Goal: Information Seeking & Learning: Learn about a topic

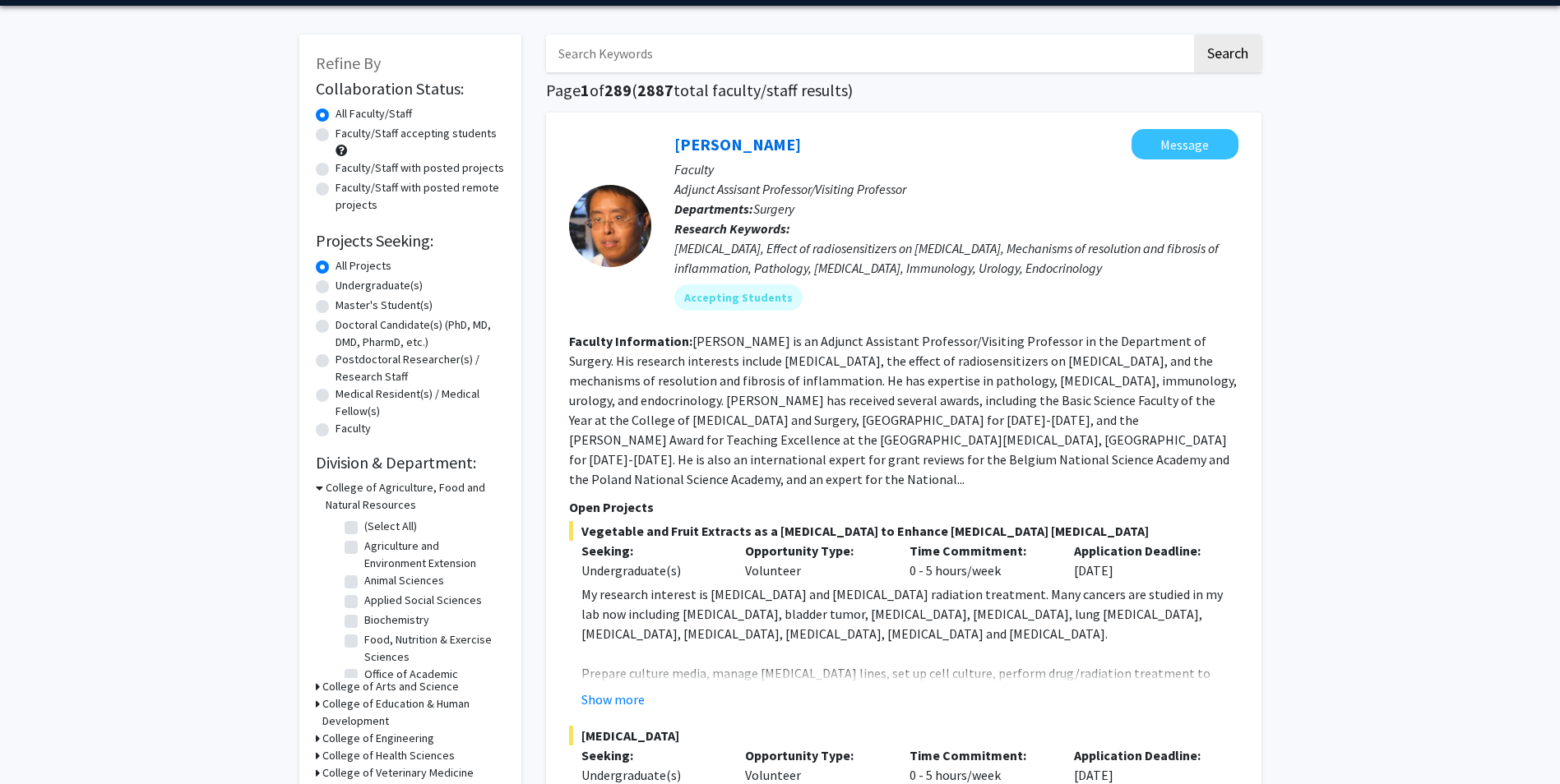
scroll to position [82, 0]
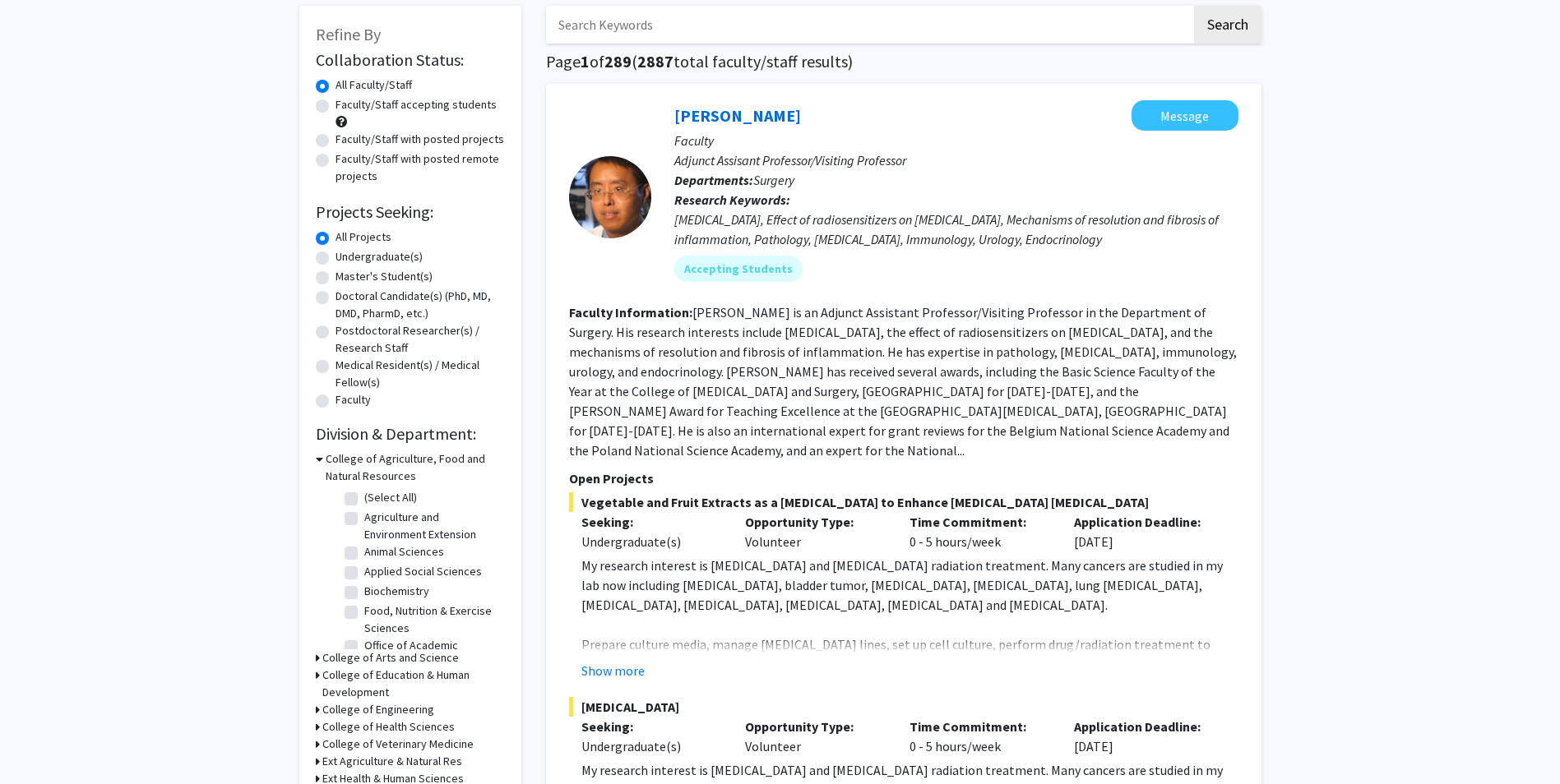
click at [364, 552] on label "Animal Sciences" at bounding box center [404, 552] width 80 height 17
click at [364, 552] on input "Animal Sciences" at bounding box center [369, 549] width 10 height 10
checkbox input "true"
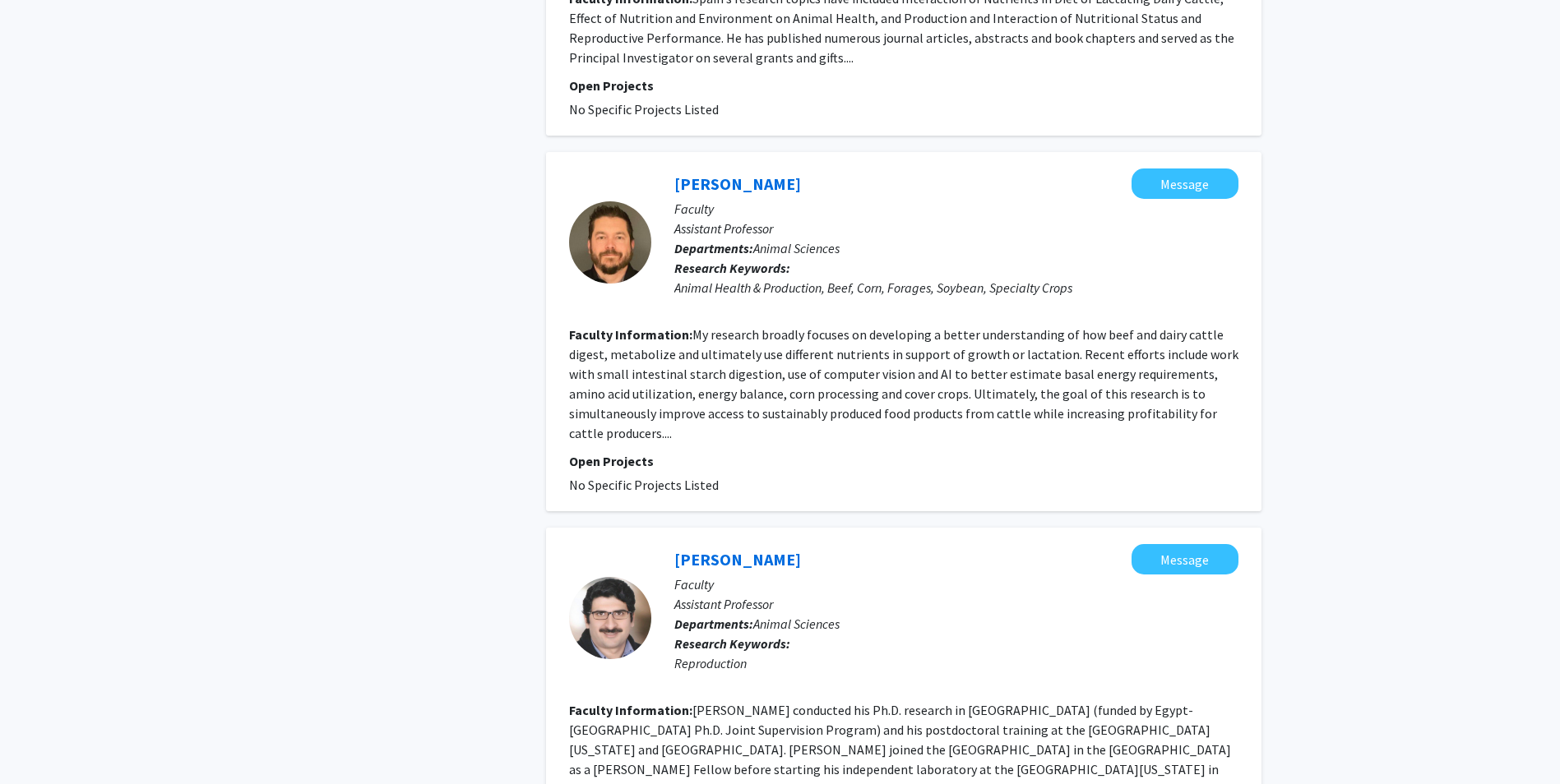
scroll to position [3540, 0]
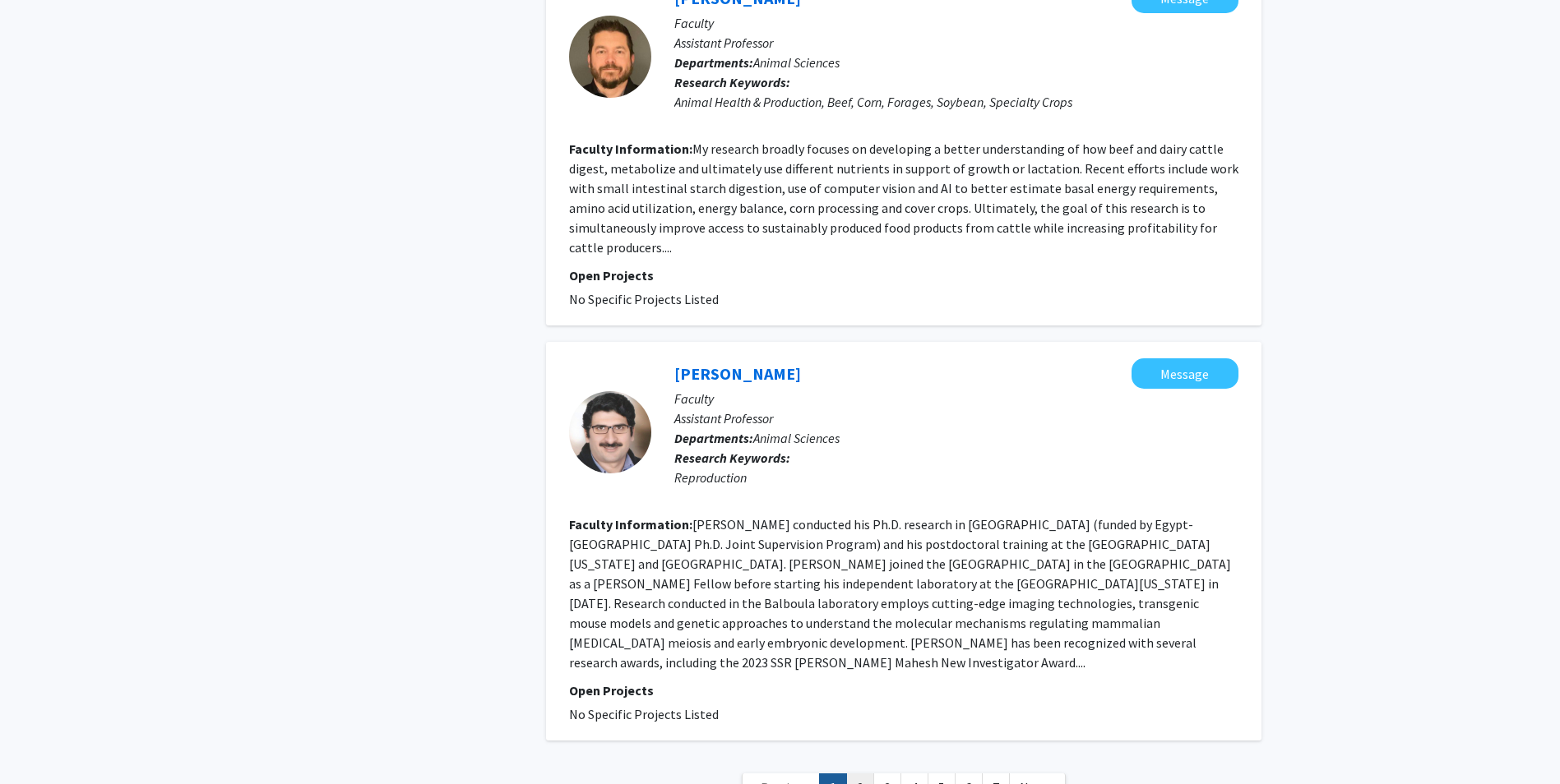
click at [861, 774] on link "2" at bounding box center [860, 787] width 28 height 29
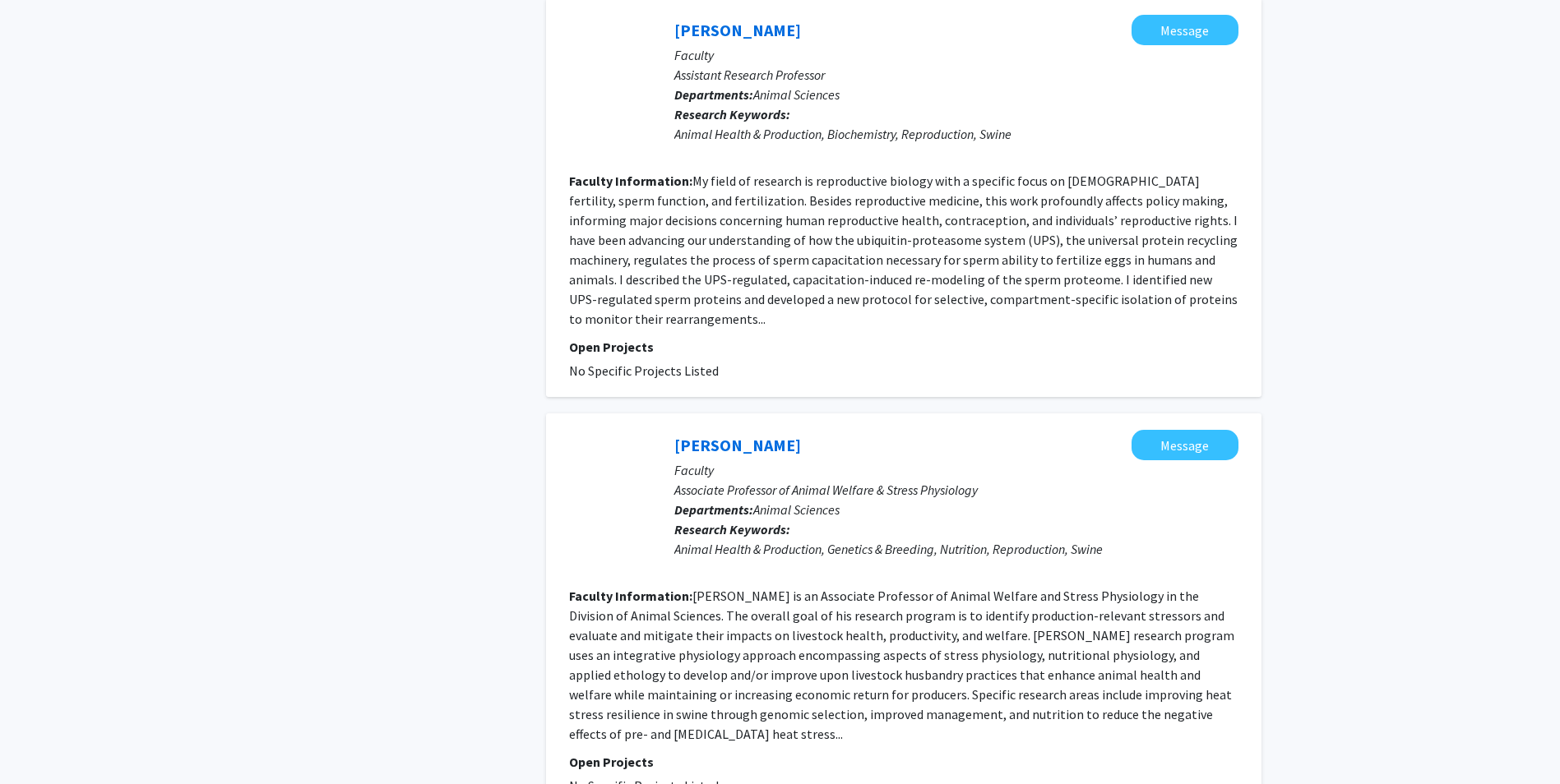
scroll to position [3480, 0]
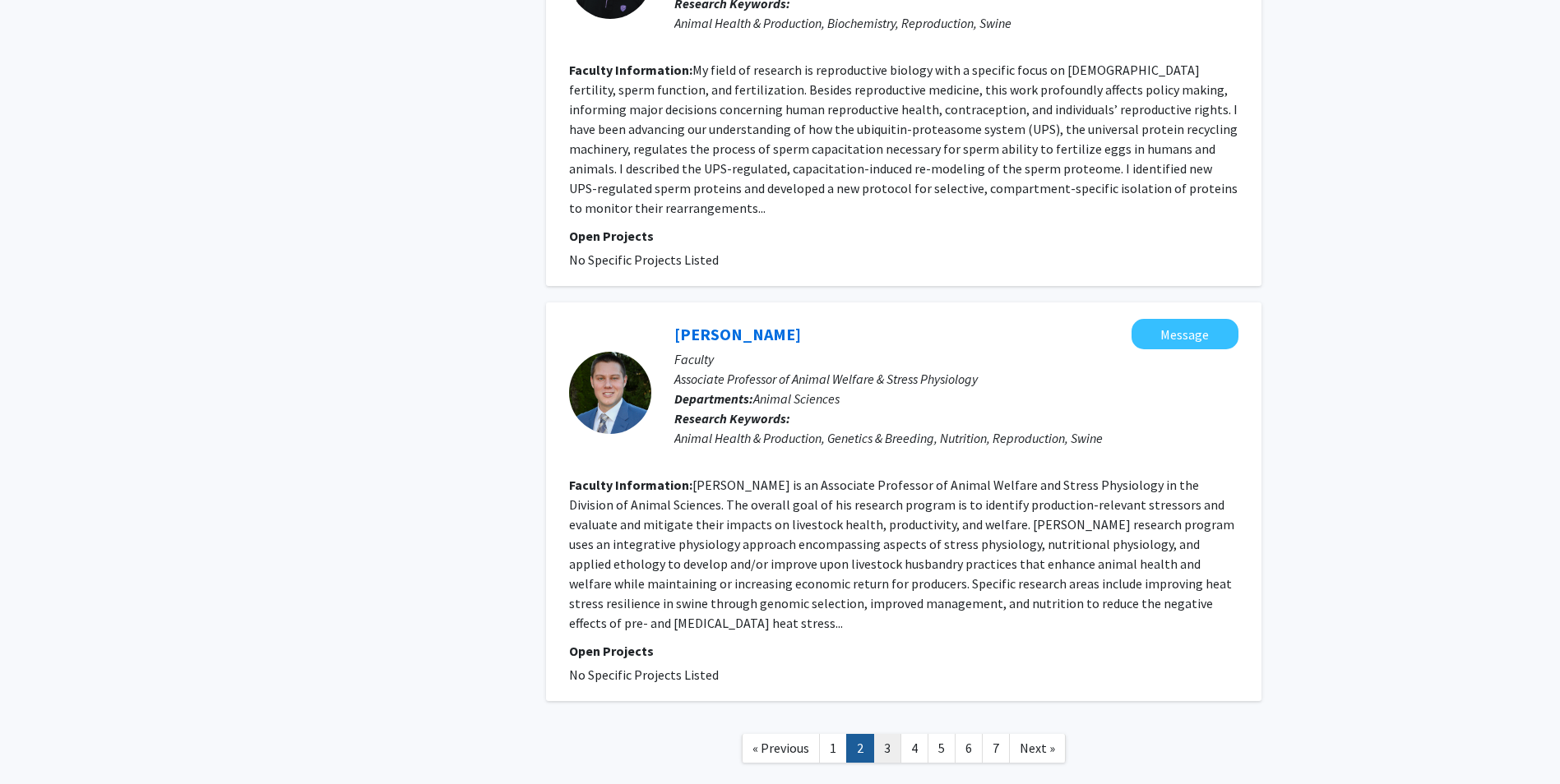
click at [879, 734] on link "3" at bounding box center [887, 748] width 28 height 29
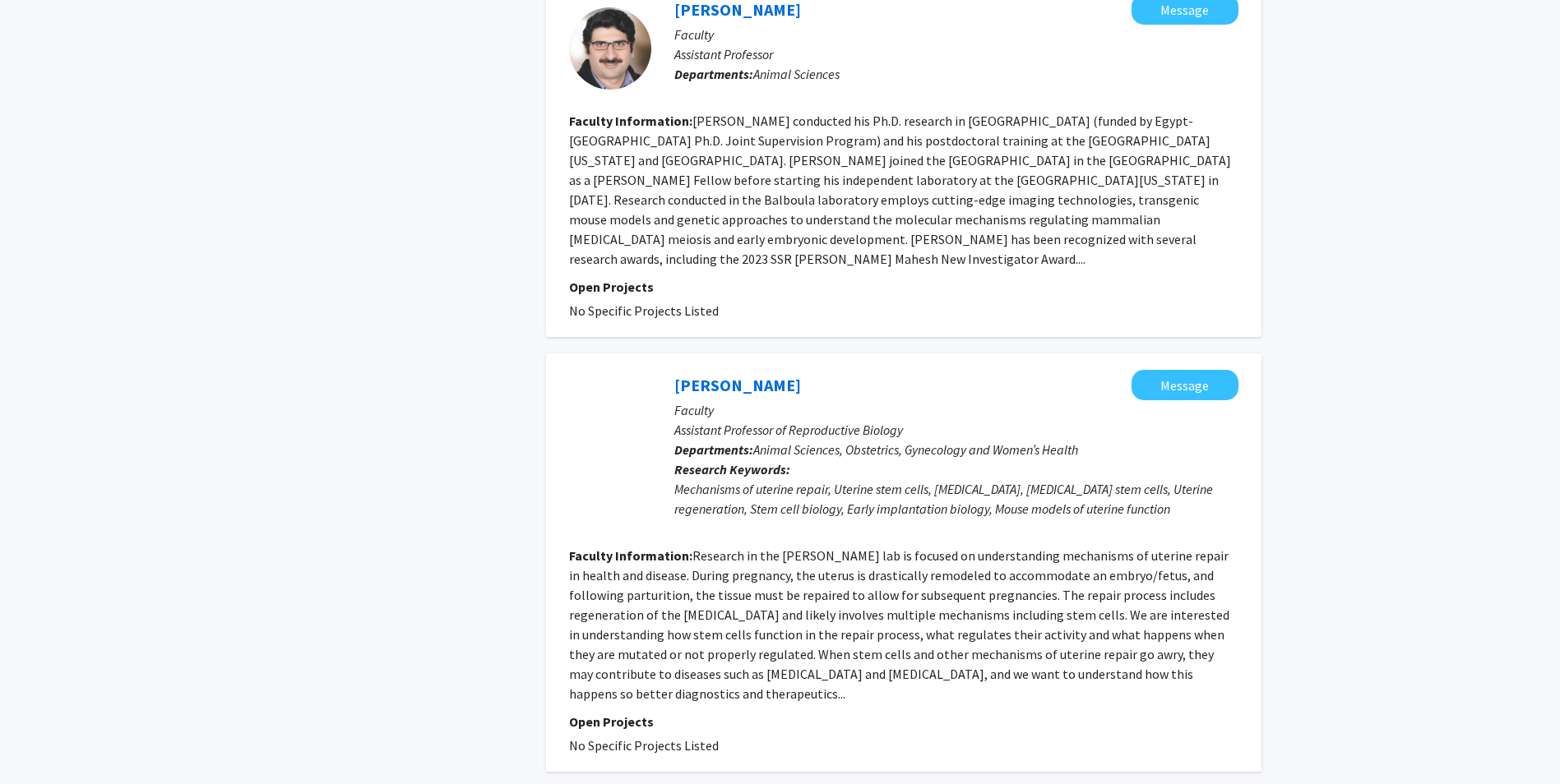
scroll to position [2889, 0]
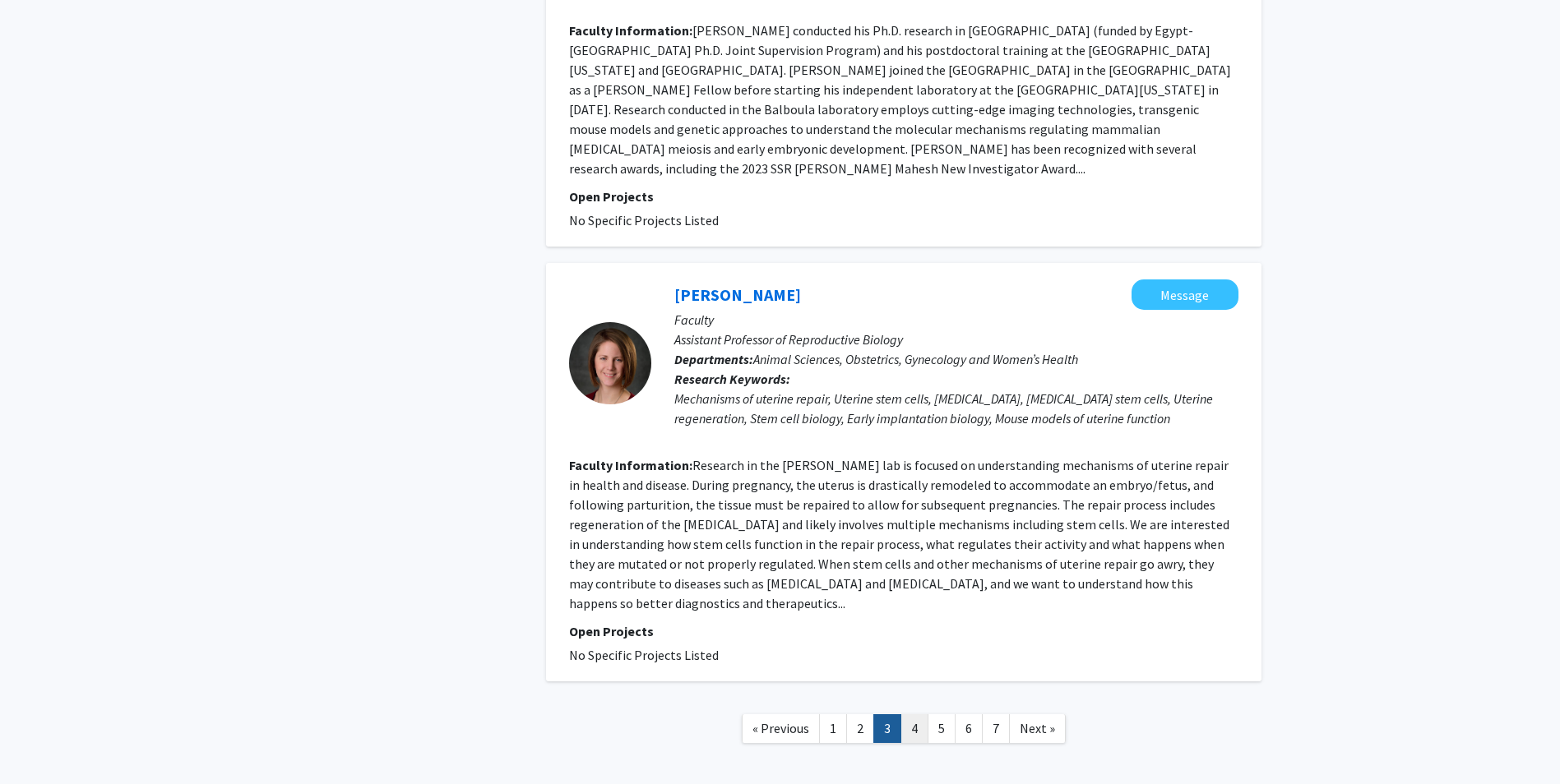
click at [916, 715] on link "4" at bounding box center [914, 728] width 28 height 29
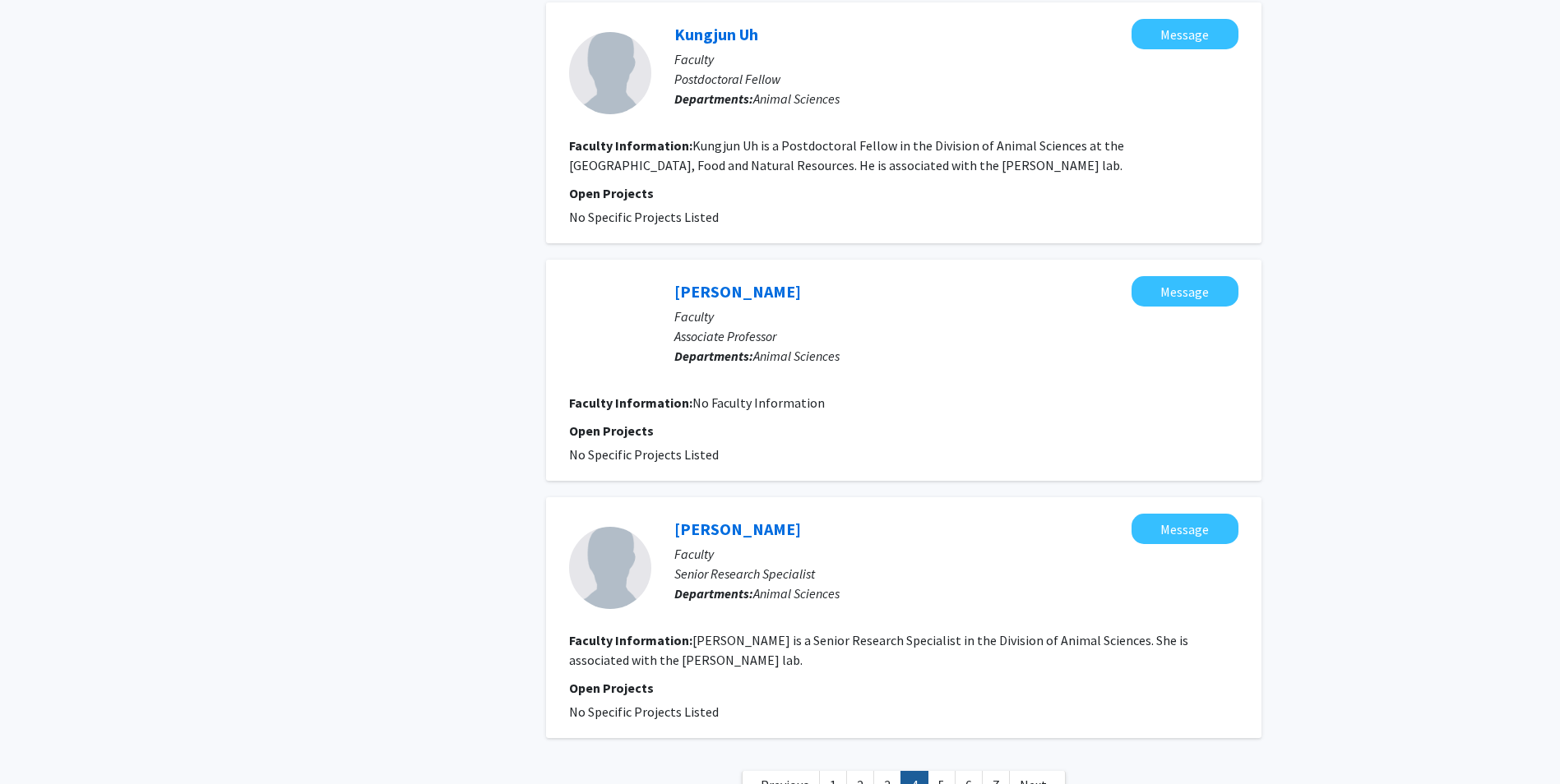
scroll to position [2119, 0]
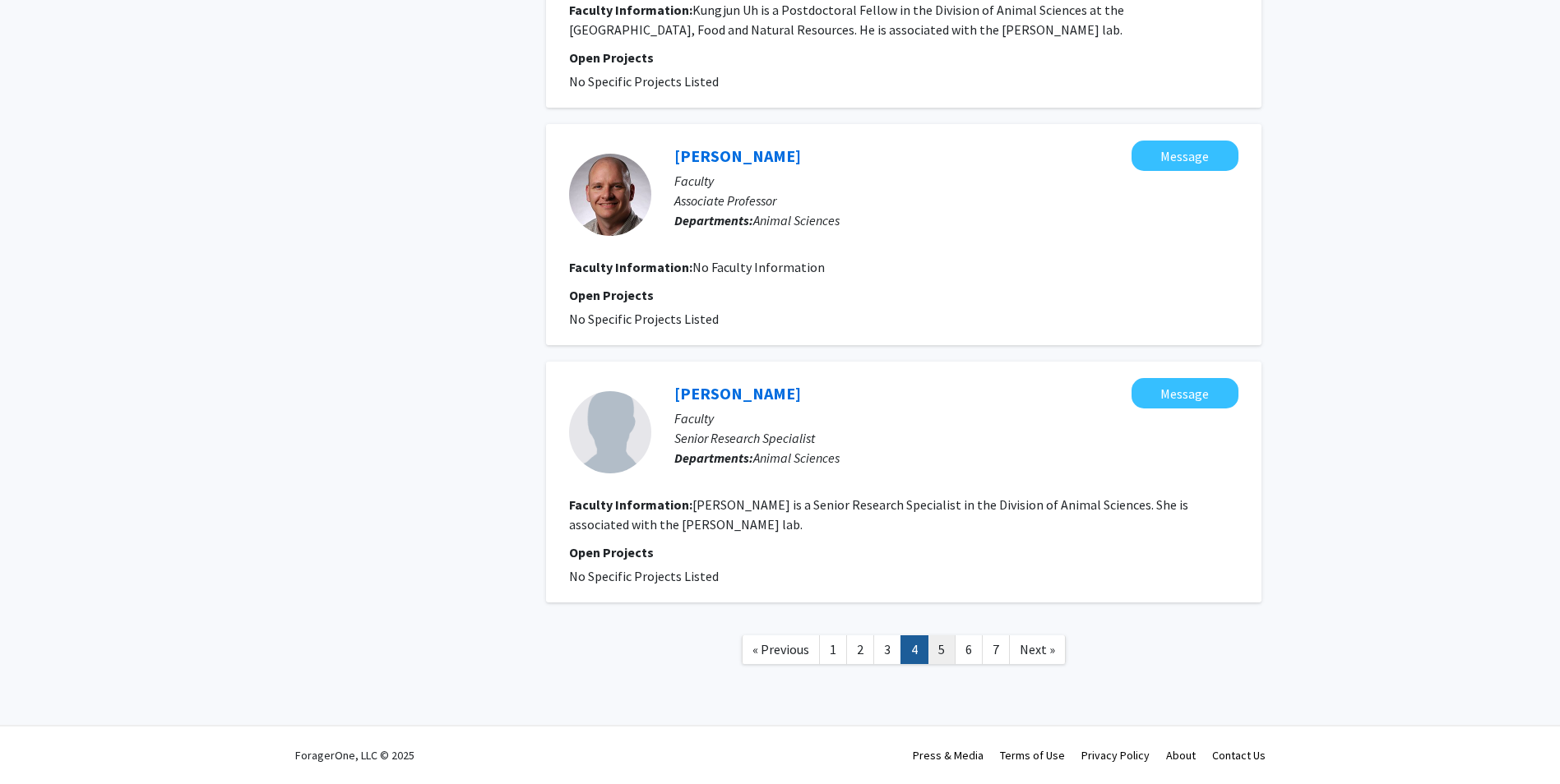
click at [945, 650] on link "5" at bounding box center [942, 649] width 28 height 29
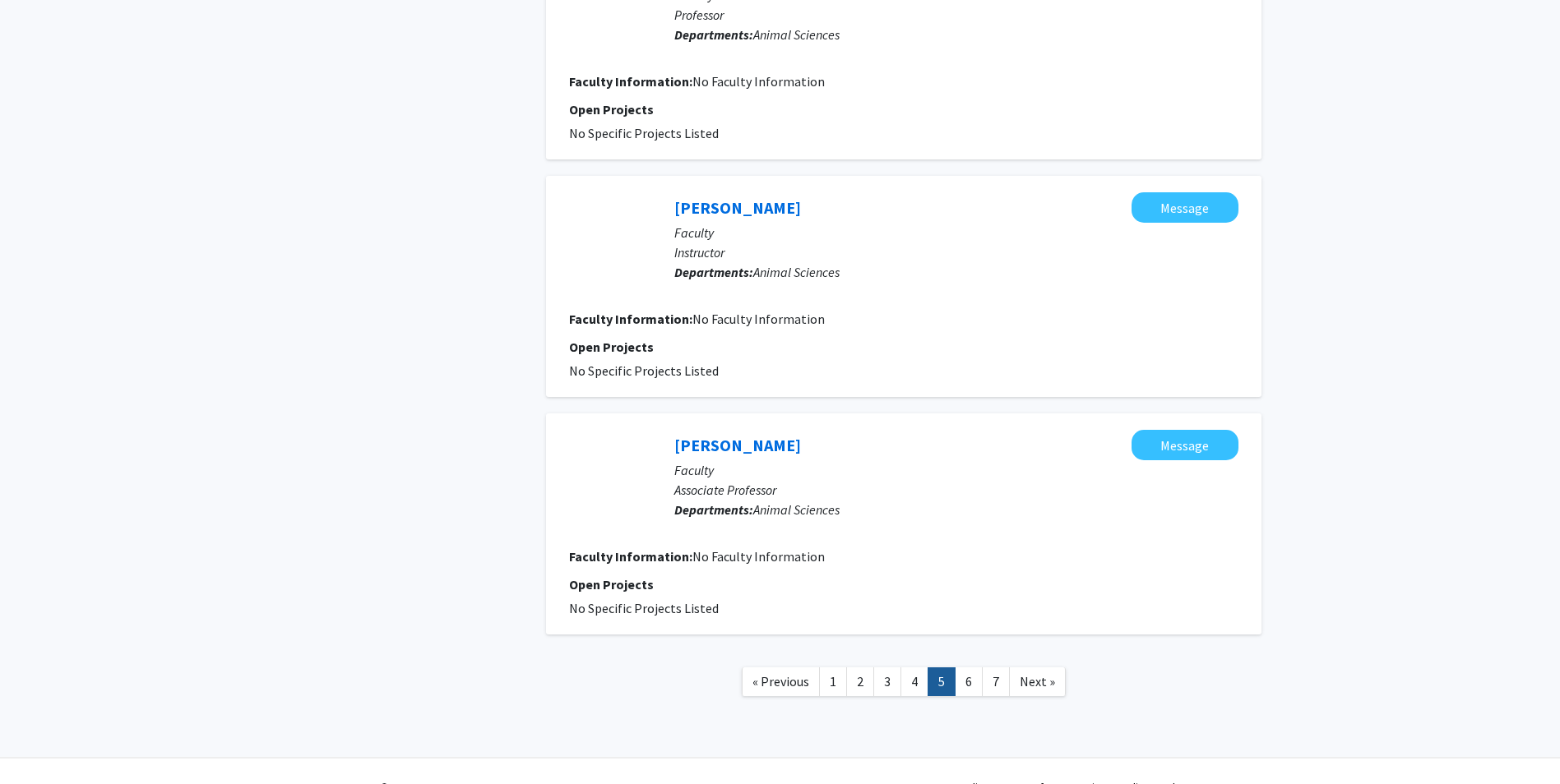
scroll to position [1922, 0]
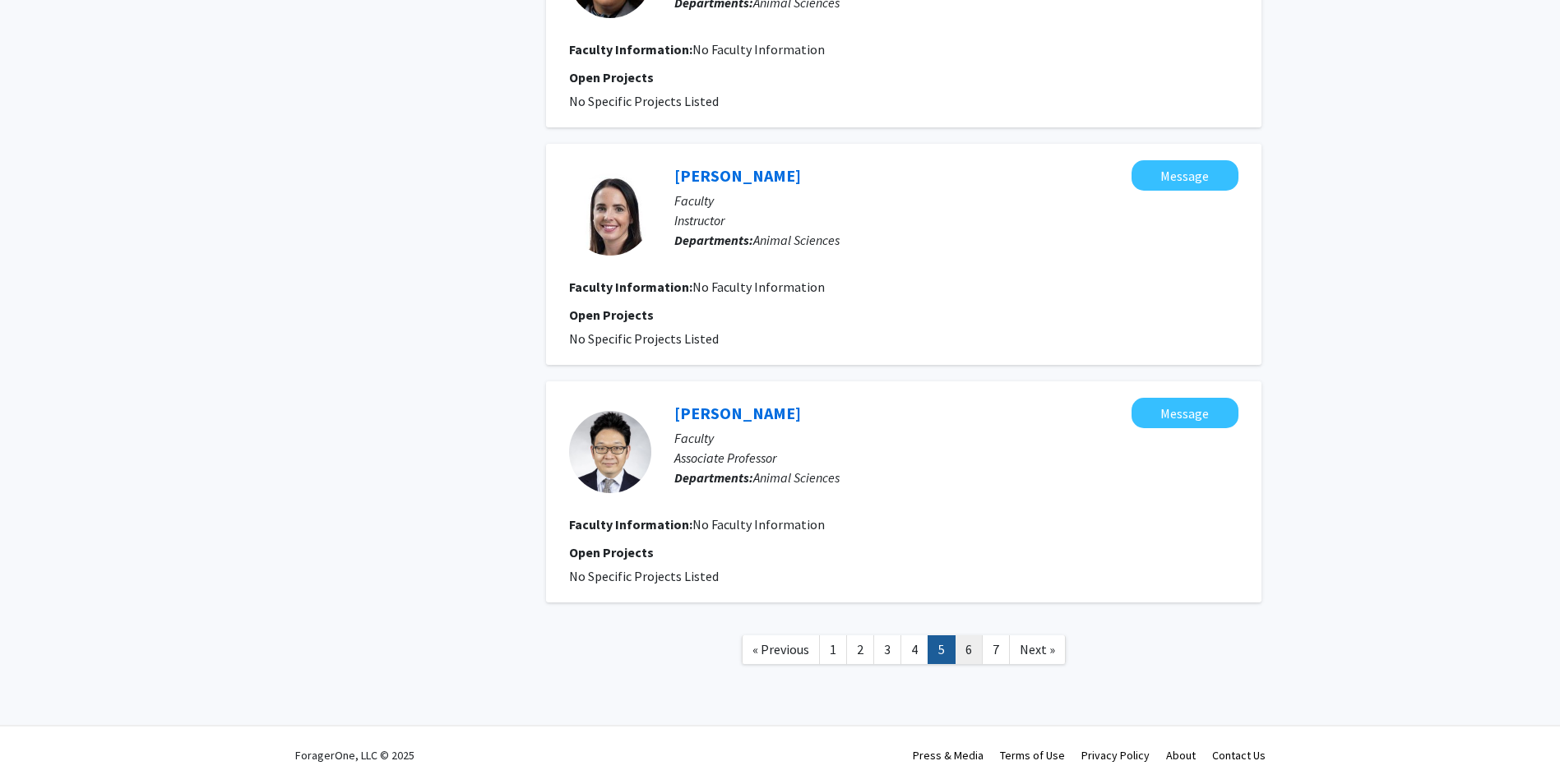
click at [964, 659] on link "6" at bounding box center [968, 649] width 28 height 29
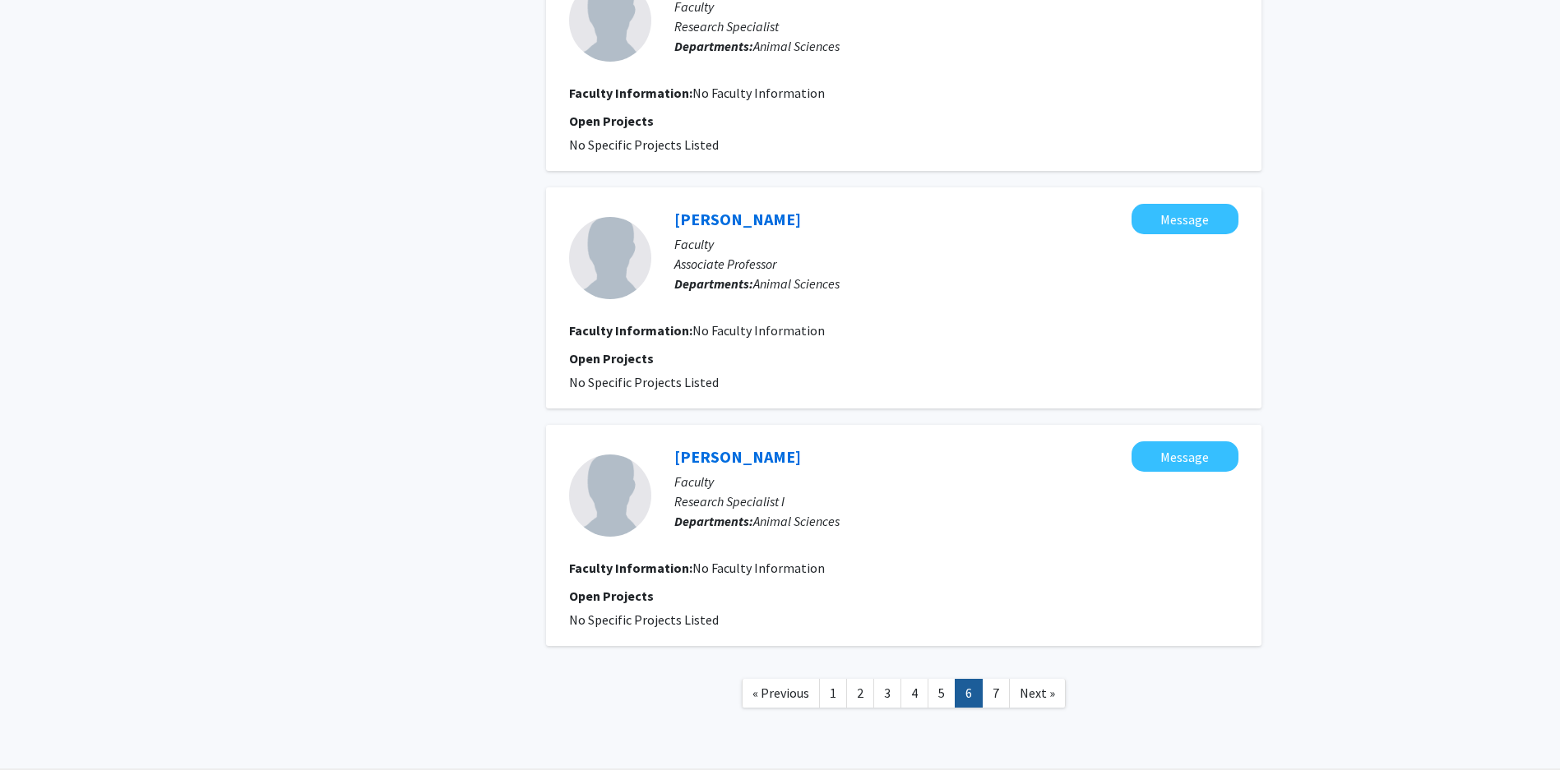
scroll to position [2141, 0]
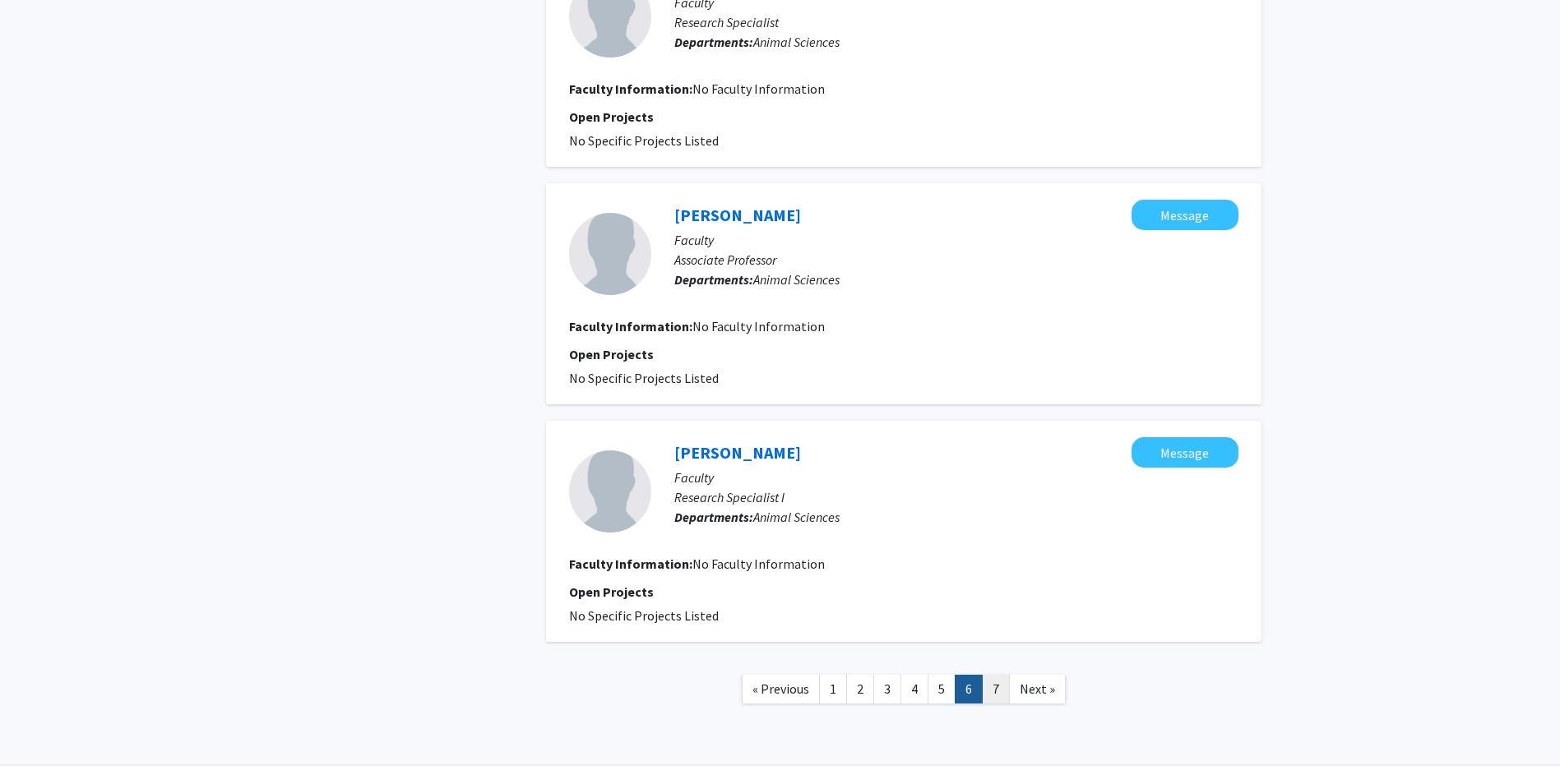
click at [993, 675] on link "7" at bounding box center [995, 688] width 28 height 29
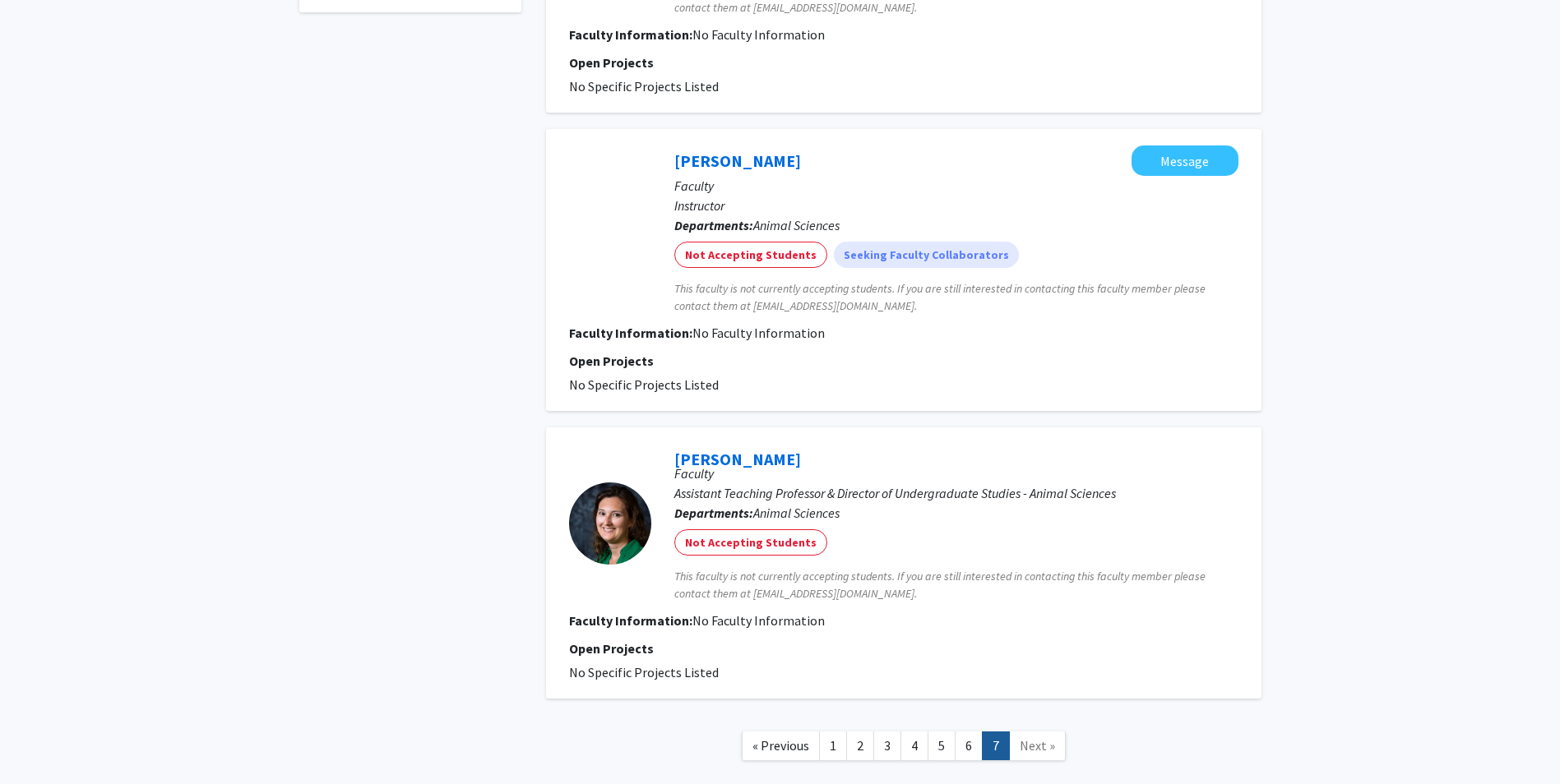
scroll to position [657, 0]
